Goal: Unclear

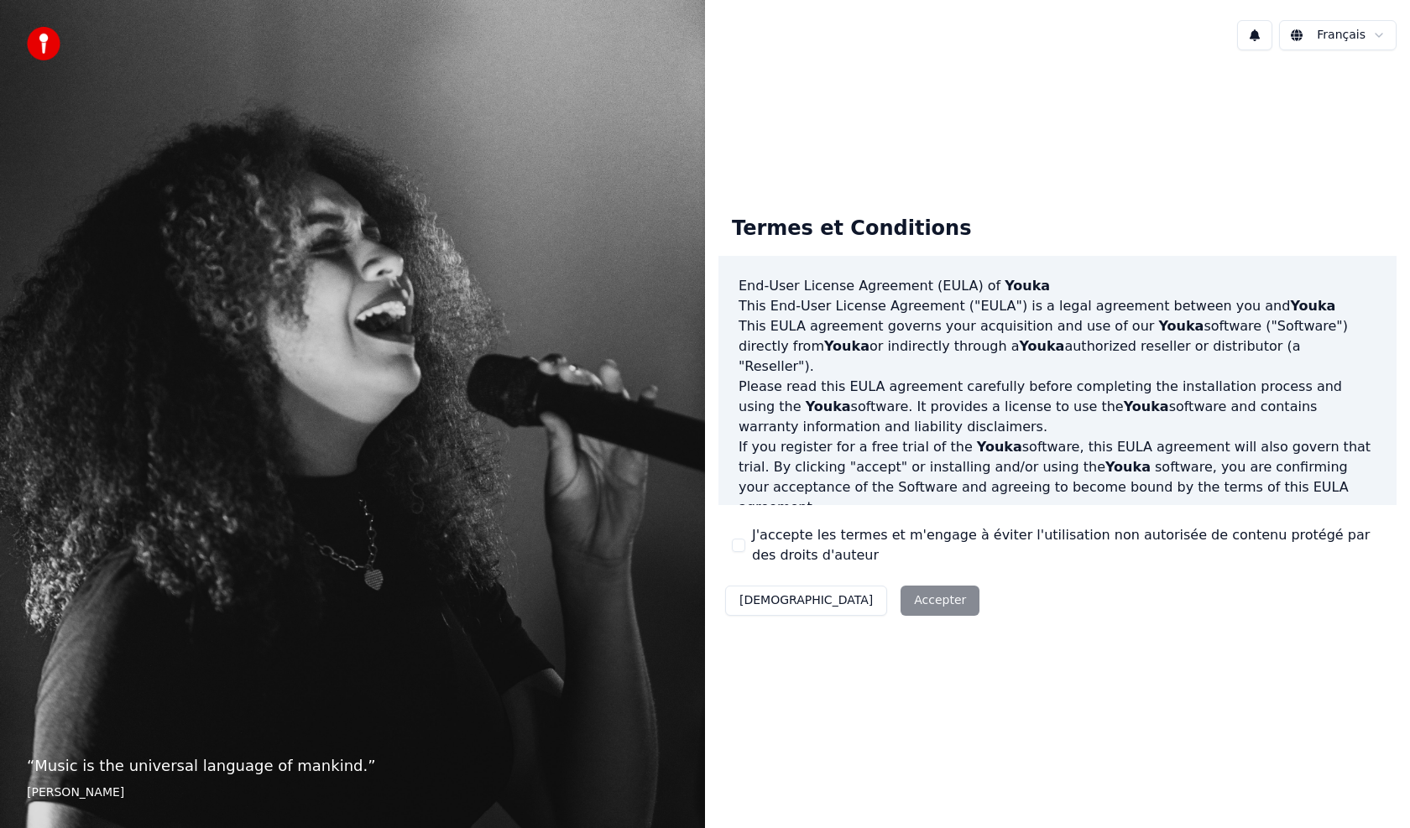
click at [847, 599] on div "Décliner Accepter" at bounding box center [852, 601] width 268 height 44
click at [845, 603] on div "Décliner Accepter" at bounding box center [852, 601] width 268 height 44
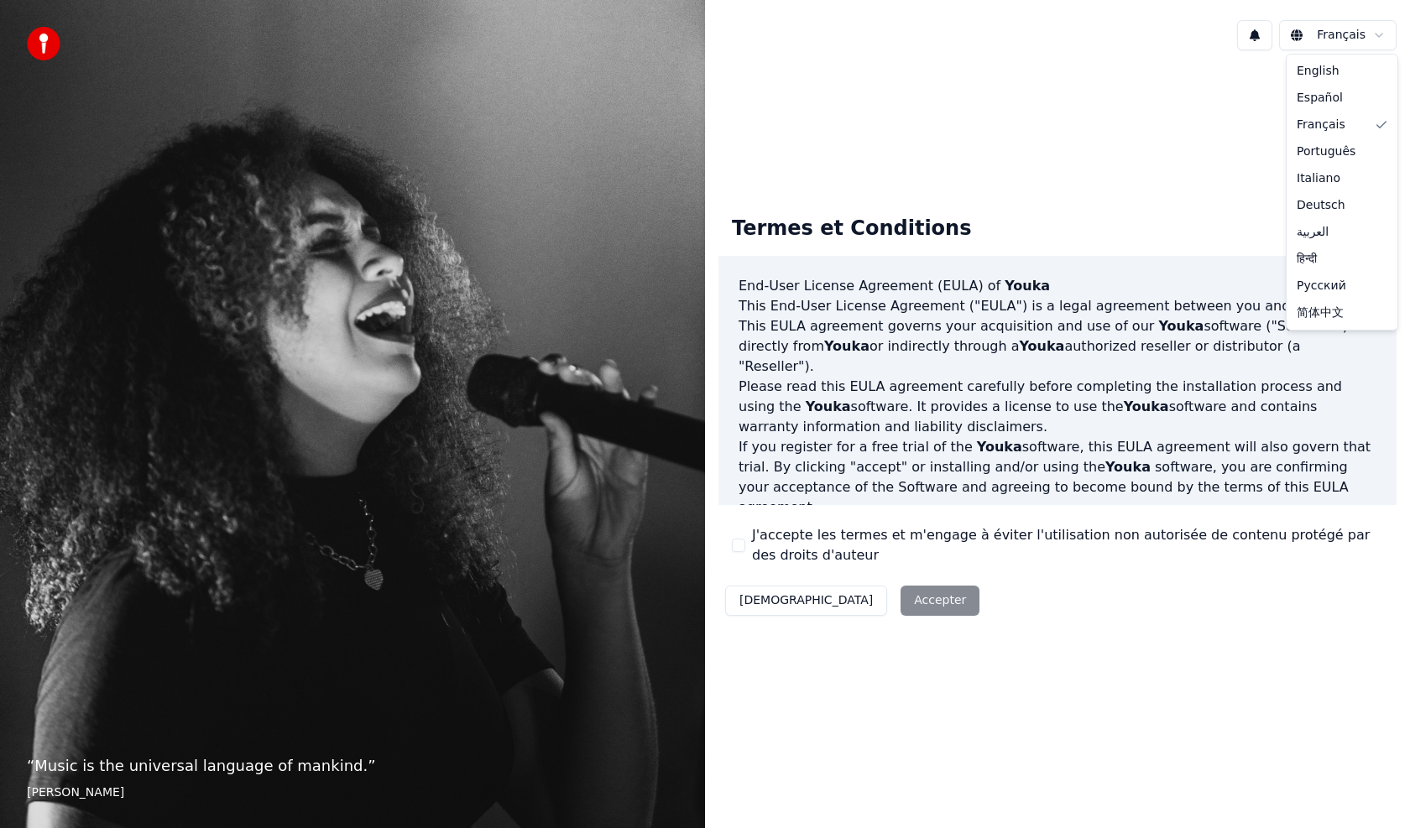
click at [1346, 36] on html "“ Music is the universal language of mankind. ” [PERSON_NAME] Français Termes e…" at bounding box center [705, 414] width 1410 height 828
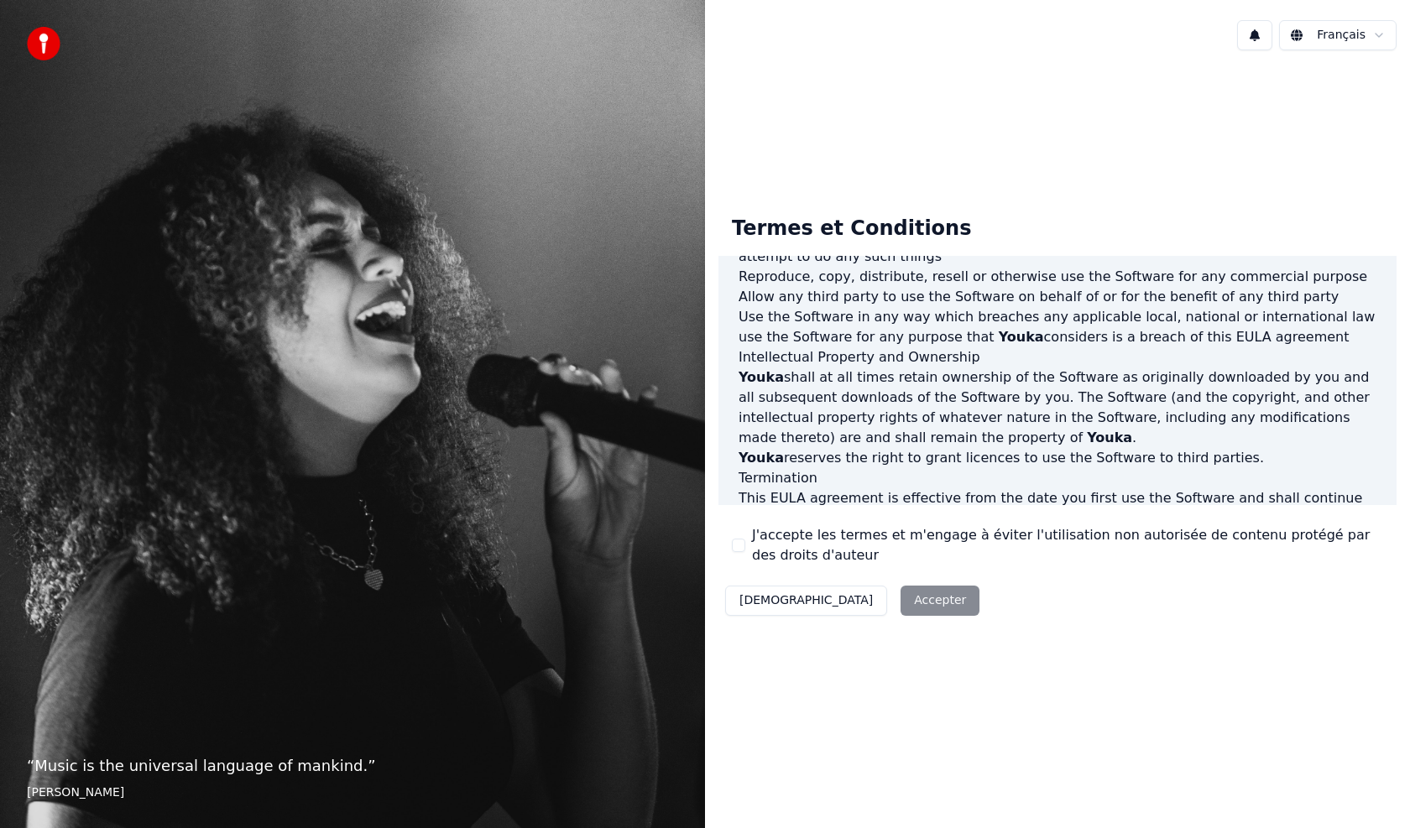
scroll to position [778, 0]
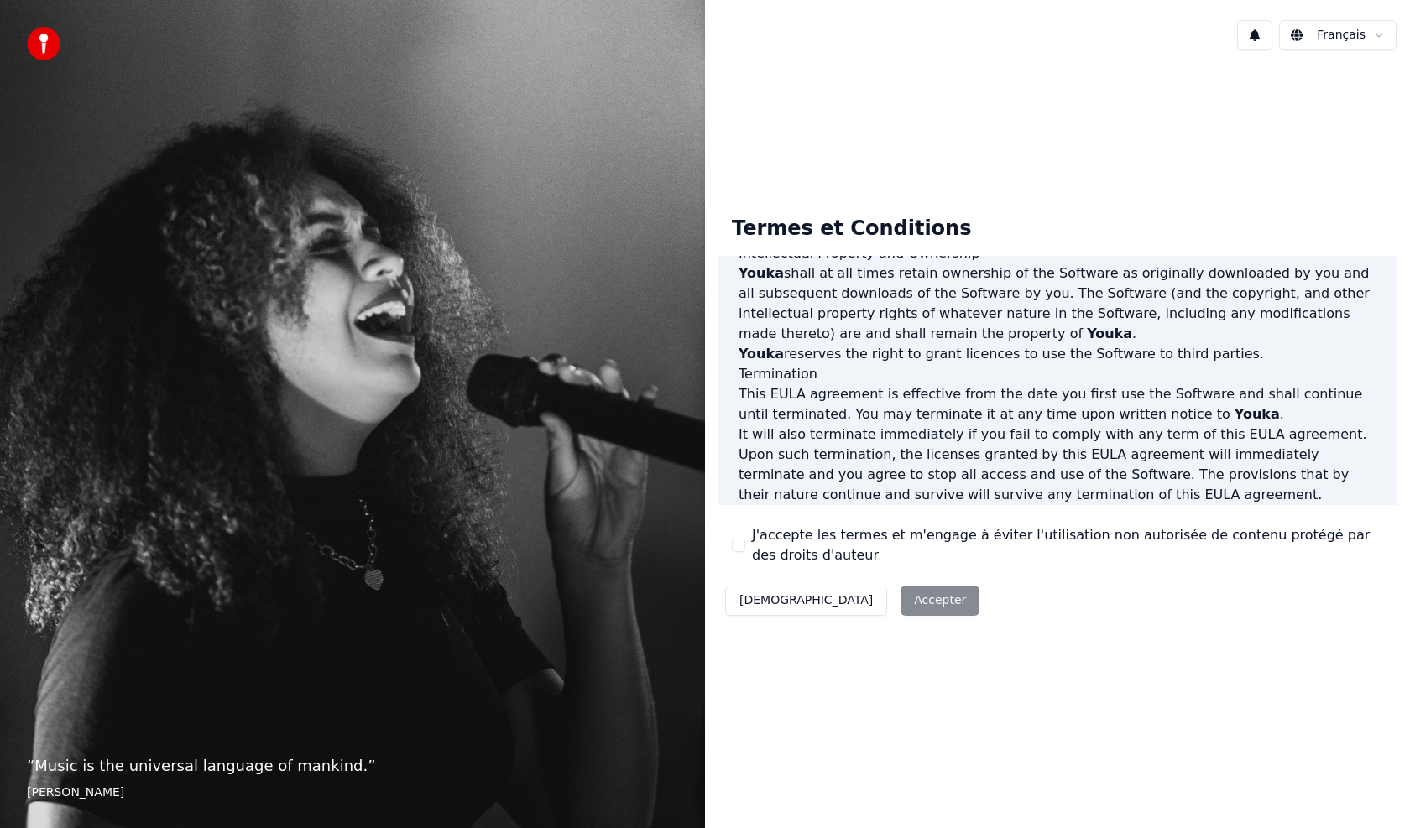
click at [1271, 525] on p "This EULA agreement, and any dispute arising out of or in connection with this …" at bounding box center [1057, 545] width 638 height 40
click at [830, 607] on div "Décliner Accepter" at bounding box center [852, 601] width 268 height 44
click at [858, 598] on div "Décliner Accepter" at bounding box center [852, 601] width 268 height 44
